Goal: Check status

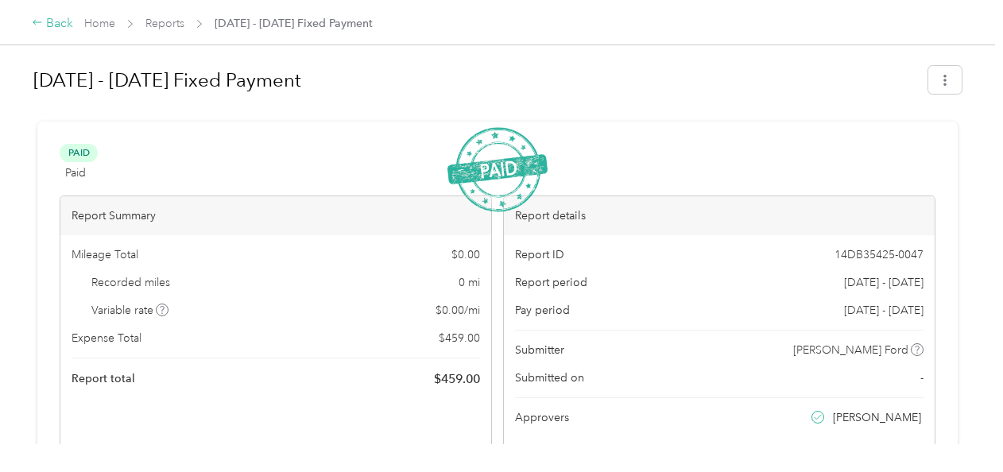
click at [65, 26] on div "Back" at bounding box center [52, 23] width 41 height 19
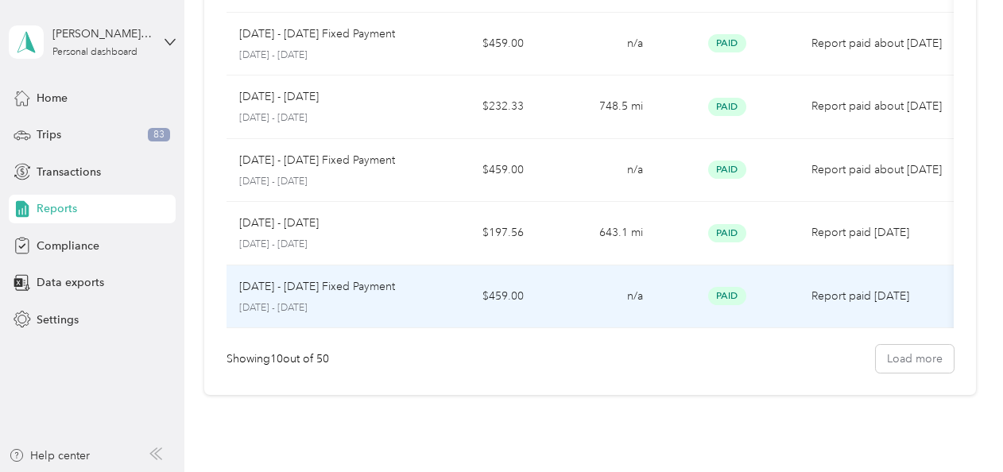
scroll to position [472, 0]
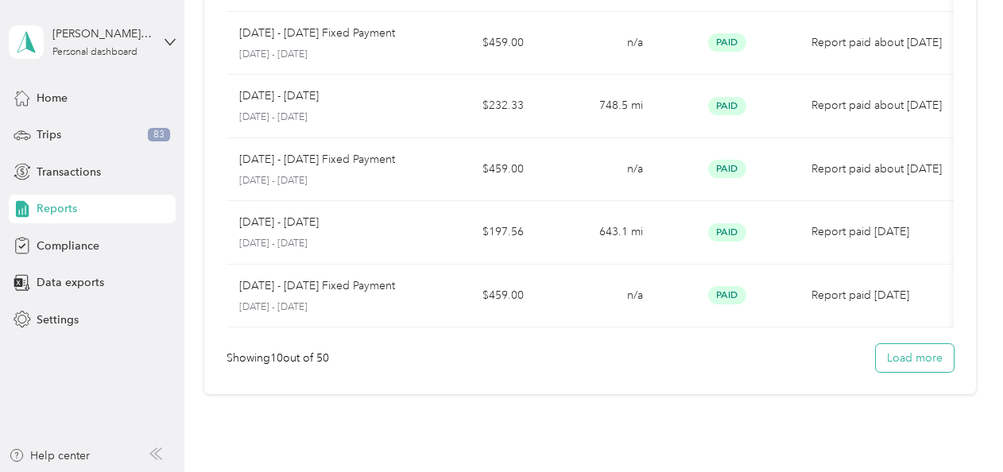
click at [907, 364] on button "Load more" at bounding box center [915, 358] width 78 height 28
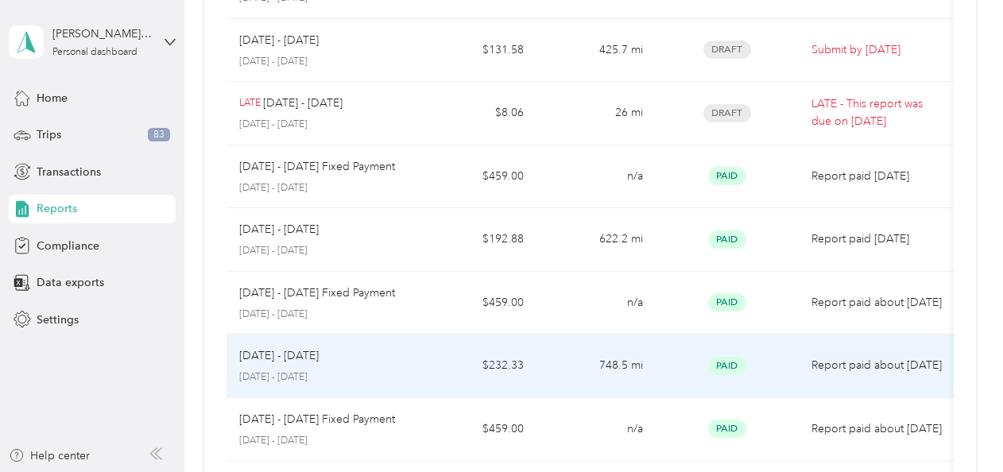
scroll to position [0, 0]
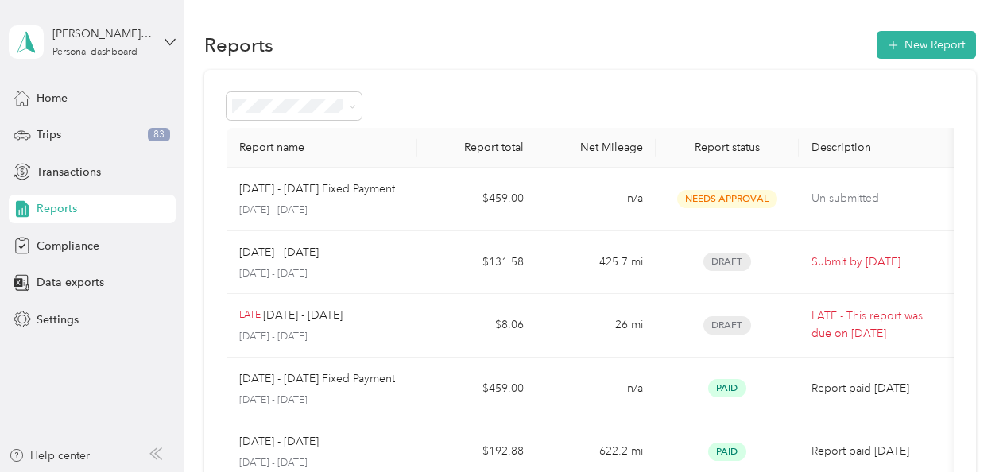
click at [62, 209] on span "Reports" at bounding box center [57, 208] width 41 height 17
click at [57, 130] on span "Trips" at bounding box center [49, 134] width 25 height 17
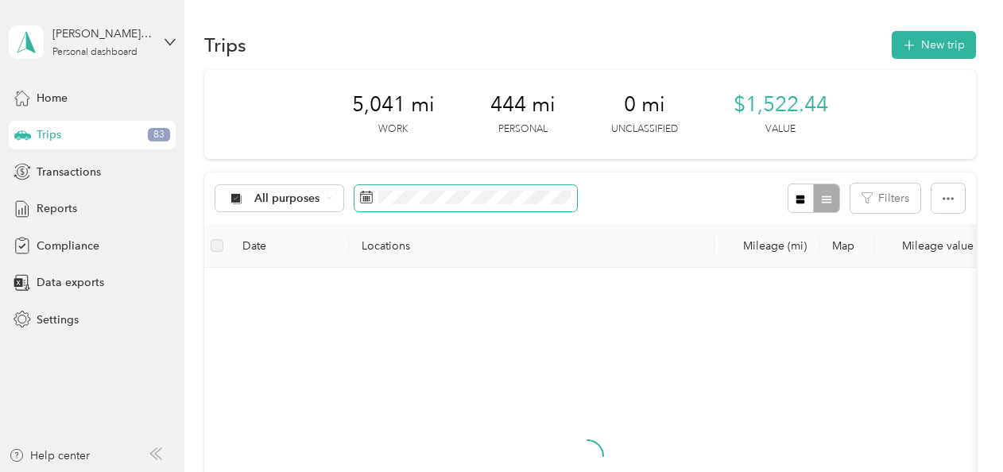
click at [367, 197] on icon at bounding box center [366, 197] width 13 height 13
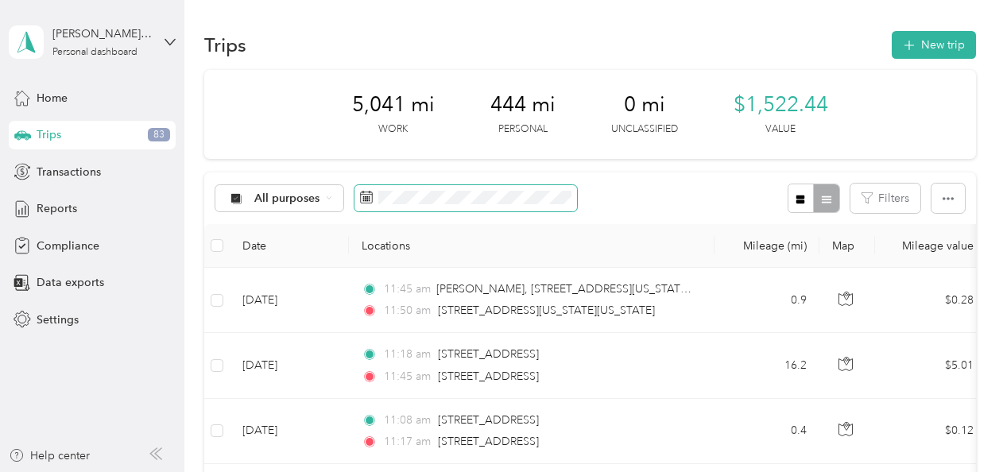
click at [363, 199] on icon at bounding box center [366, 197] width 13 height 13
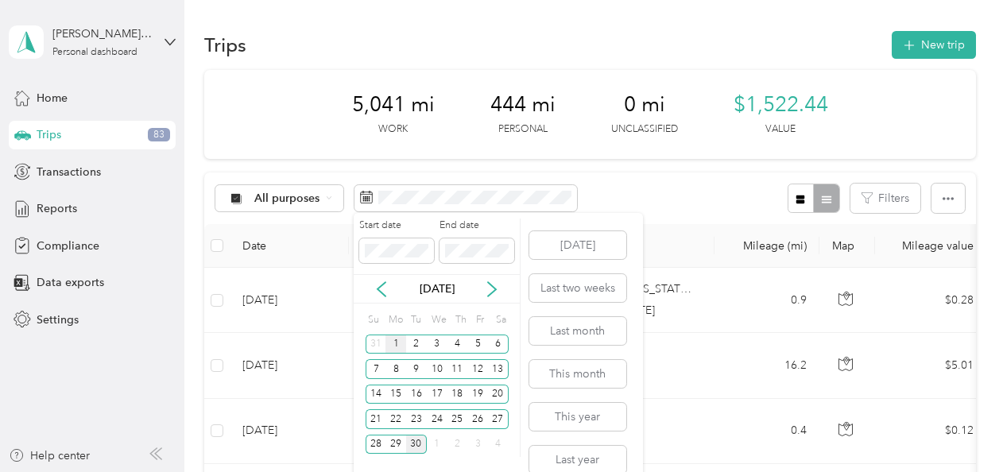
click at [397, 347] on div "1" at bounding box center [396, 345] width 21 height 20
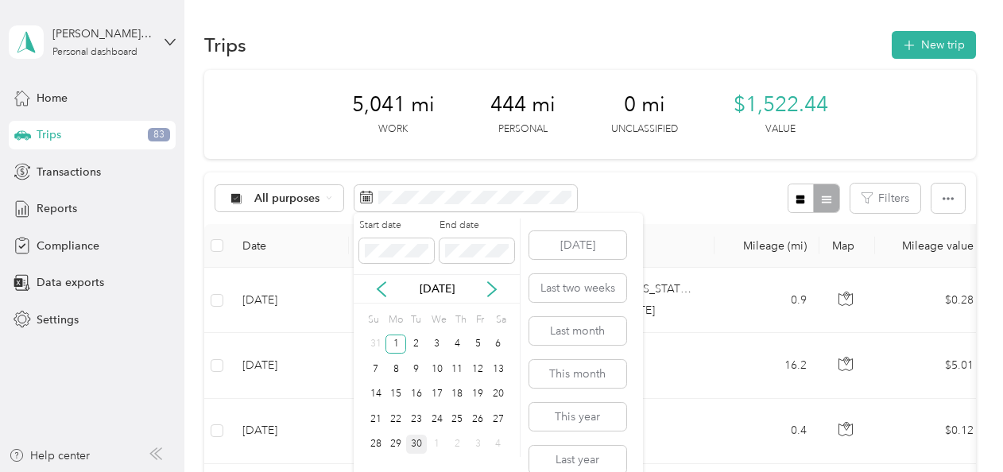
click at [417, 447] on div "30" at bounding box center [416, 445] width 21 height 20
